Goal: Transaction & Acquisition: Purchase product/service

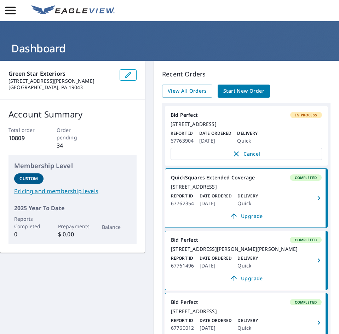
click at [234, 91] on span "Start New Order" at bounding box center [243, 91] width 41 height 9
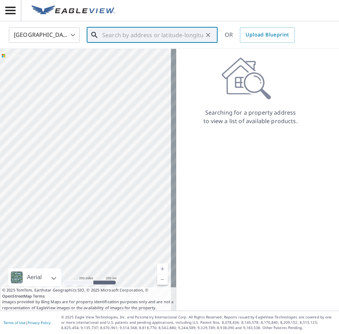
click at [110, 38] on input "text" at bounding box center [152, 35] width 101 height 20
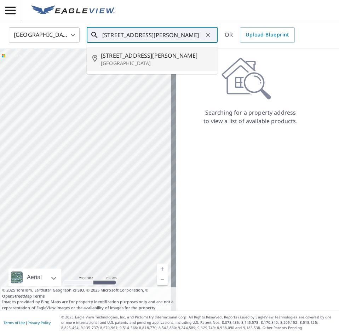
click at [138, 56] on span "[STREET_ADDRESS][PERSON_NAME]" at bounding box center [156, 55] width 111 height 8
type input "[STREET_ADDRESS][PERSON_NAME]"
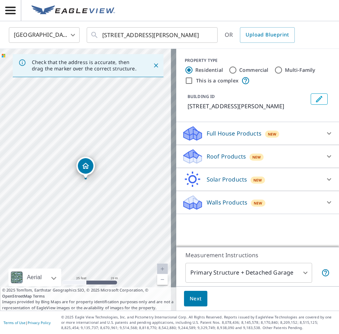
drag, startPoint x: 84, startPoint y: 149, endPoint x: 93, endPoint y: 172, distance: 25.7
drag, startPoint x: 141, startPoint y: 217, endPoint x: 114, endPoint y: 217, distance: 26.2
click at [114, 217] on div "[STREET_ADDRESS][PERSON_NAME]" at bounding box center [88, 180] width 176 height 262
drag, startPoint x: 52, startPoint y: 157, endPoint x: 105, endPoint y: 224, distance: 85.4
click at [232, 161] on div "Roof Products New" at bounding box center [251, 156] width 139 height 17
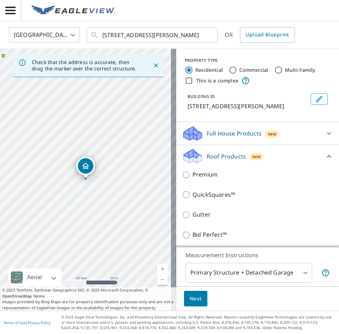
click at [254, 226] on div "Bid Perfect™" at bounding box center [257, 235] width 151 height 20
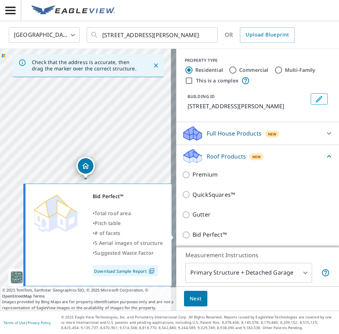
click at [255, 238] on label "Bid Perfect™" at bounding box center [263, 234] width 141 height 9
click at [193, 238] on input "Bid Perfect™" at bounding box center [187, 235] width 11 height 8
checkbox input "true"
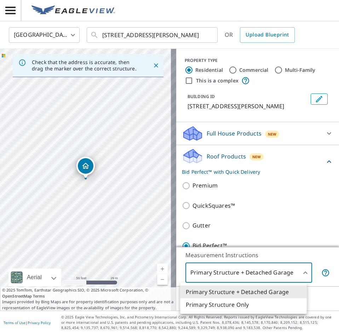
click at [263, 281] on body "JF JF [GEOGRAPHIC_DATA] US ​ [STREET_ADDRESS][PERSON_NAME] ​ OR Upload Blueprin…" at bounding box center [169, 167] width 339 height 334
click at [258, 309] on li "Primary Structure Only" at bounding box center [243, 304] width 127 height 13
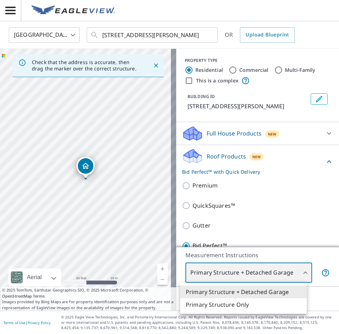
type input "2"
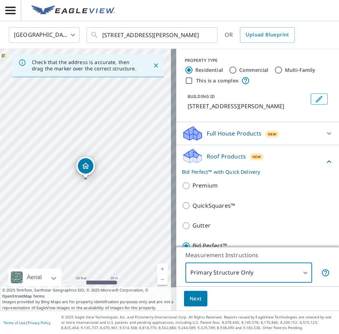
click at [194, 298] on span "Next" at bounding box center [196, 299] width 12 height 9
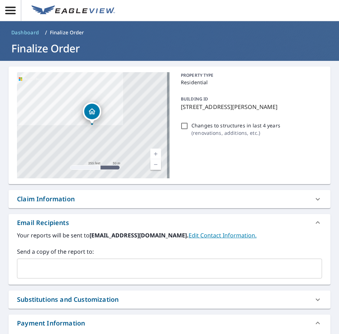
click at [8, 13] on icon "button" at bounding box center [10, 10] width 10 height 7
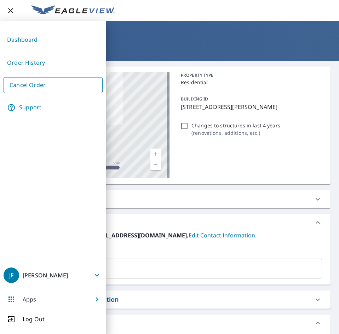
click at [53, 85] on link "Cancel Order" at bounding box center [53, 85] width 99 height 16
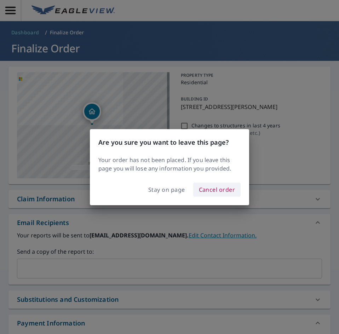
click at [220, 187] on span "Cancel order" at bounding box center [217, 190] width 36 height 10
